Goal: Information Seeking & Learning: Learn about a topic

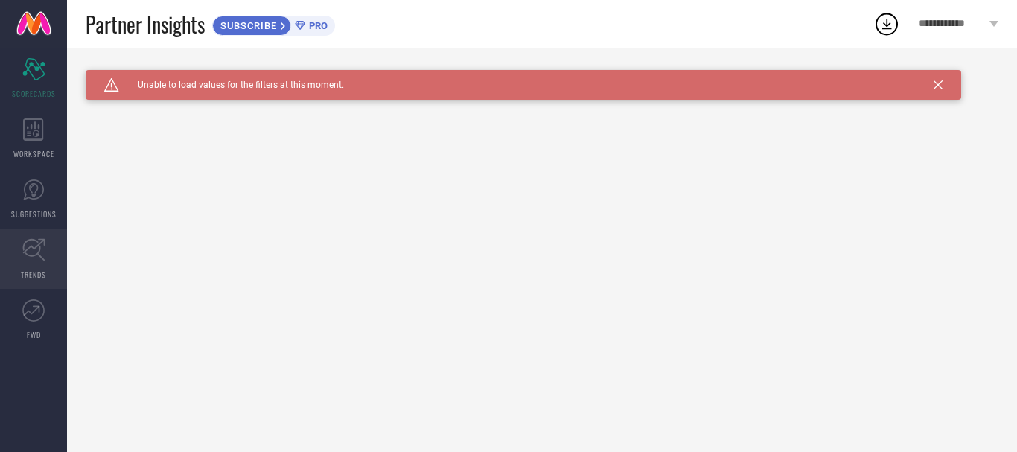
click at [51, 270] on link "TRENDS" at bounding box center [33, 259] width 67 height 60
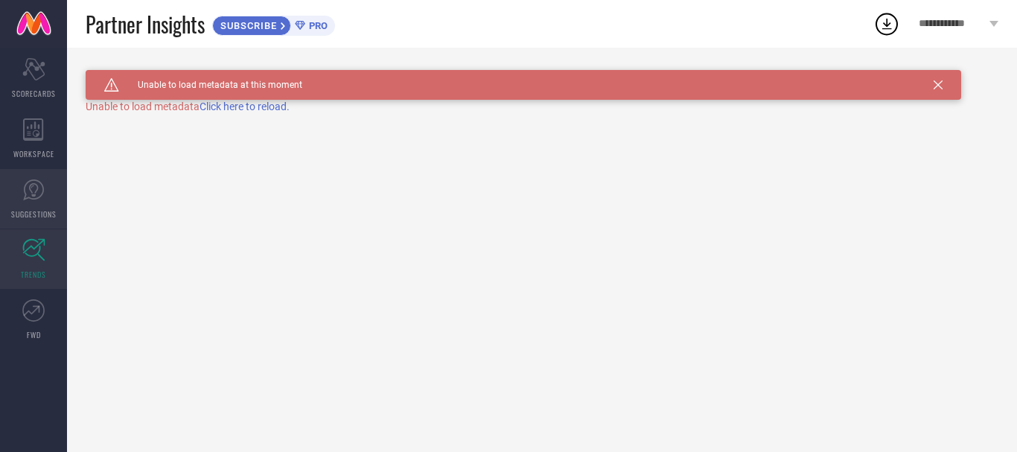
click at [28, 209] on span "SUGGESTIONS" at bounding box center [33, 214] width 45 height 11
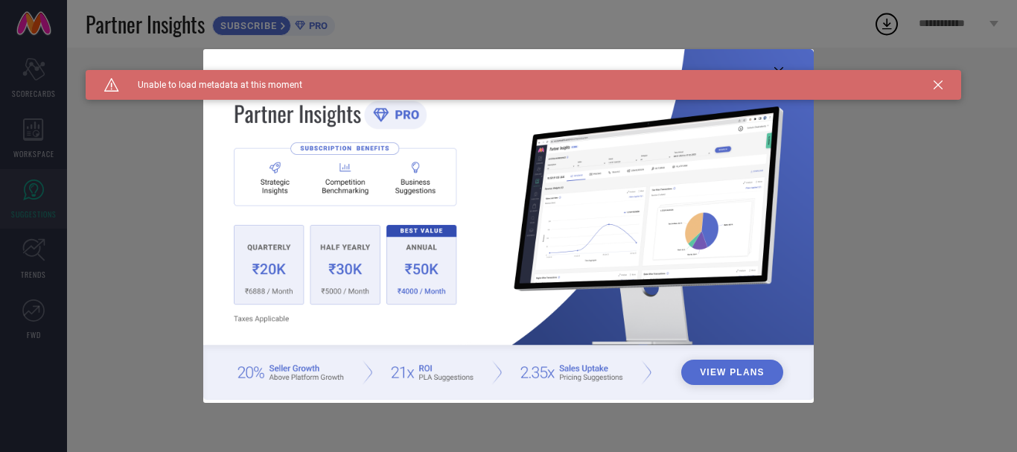
click at [29, 164] on div "View Plans" at bounding box center [508, 226] width 1017 height 452
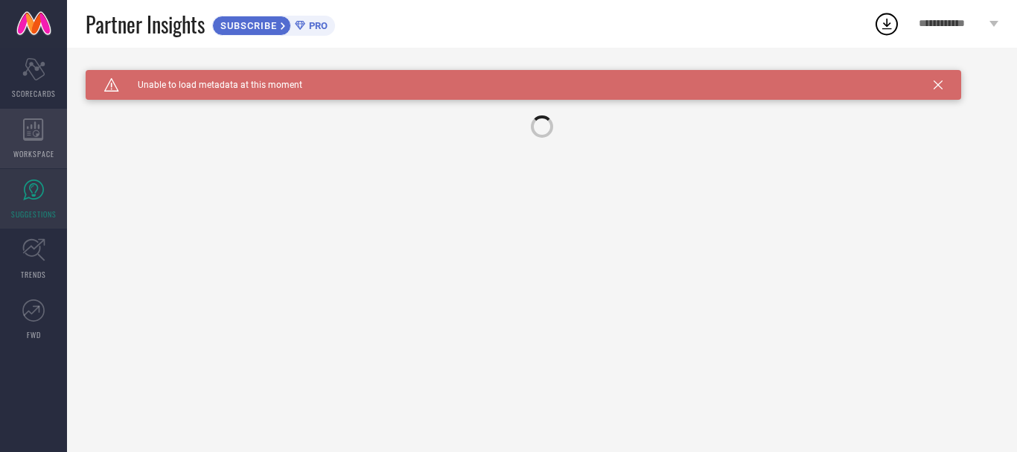
click at [32, 135] on icon at bounding box center [33, 129] width 21 height 22
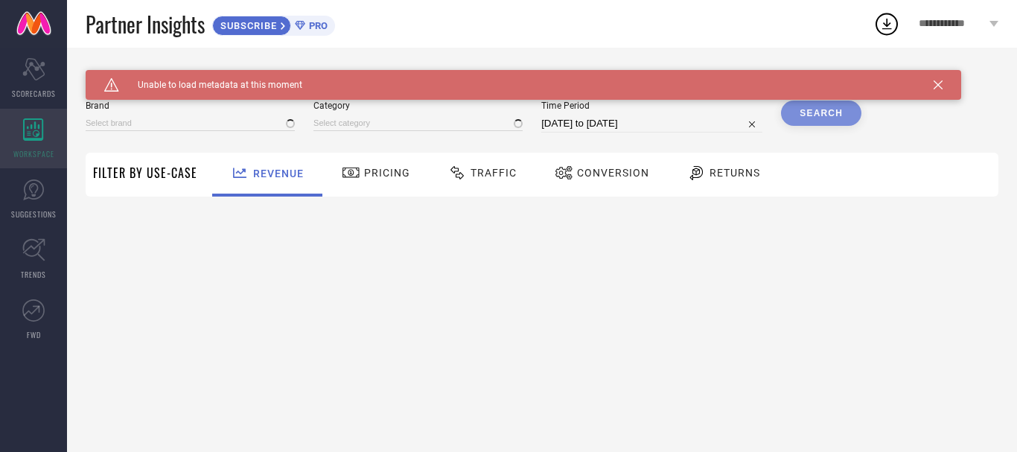
type input "1 STOP FASHION"
type input "All"
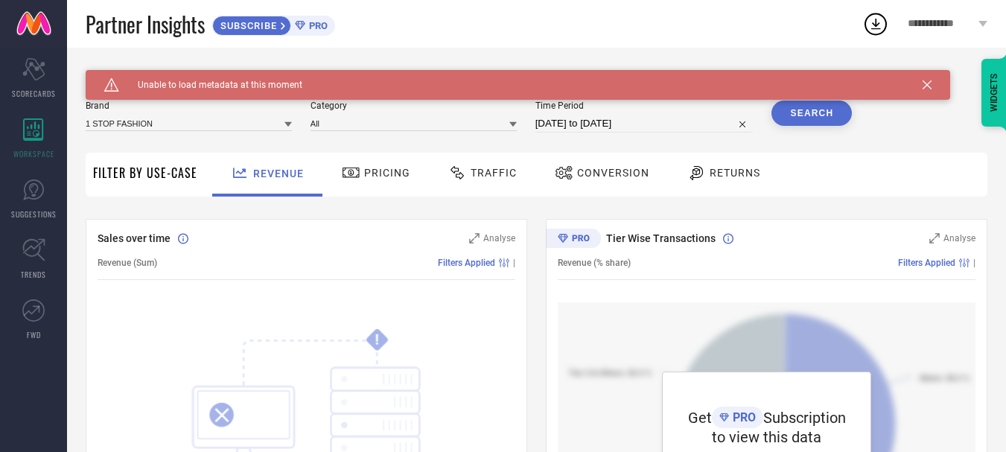
click at [397, 174] on span "Pricing" at bounding box center [387, 173] width 46 height 12
